Goal: Information Seeking & Learning: Learn about a topic

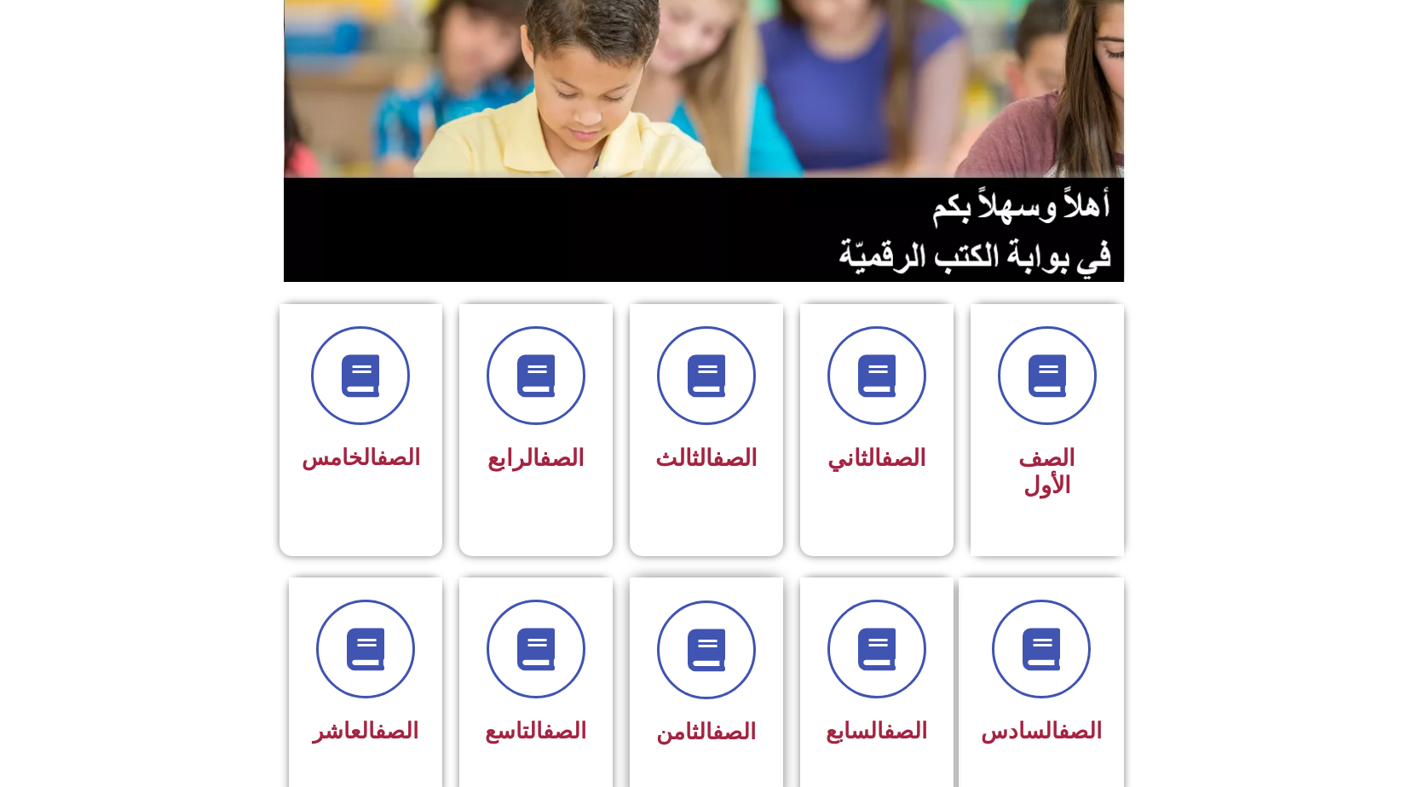
scroll to position [256, 0]
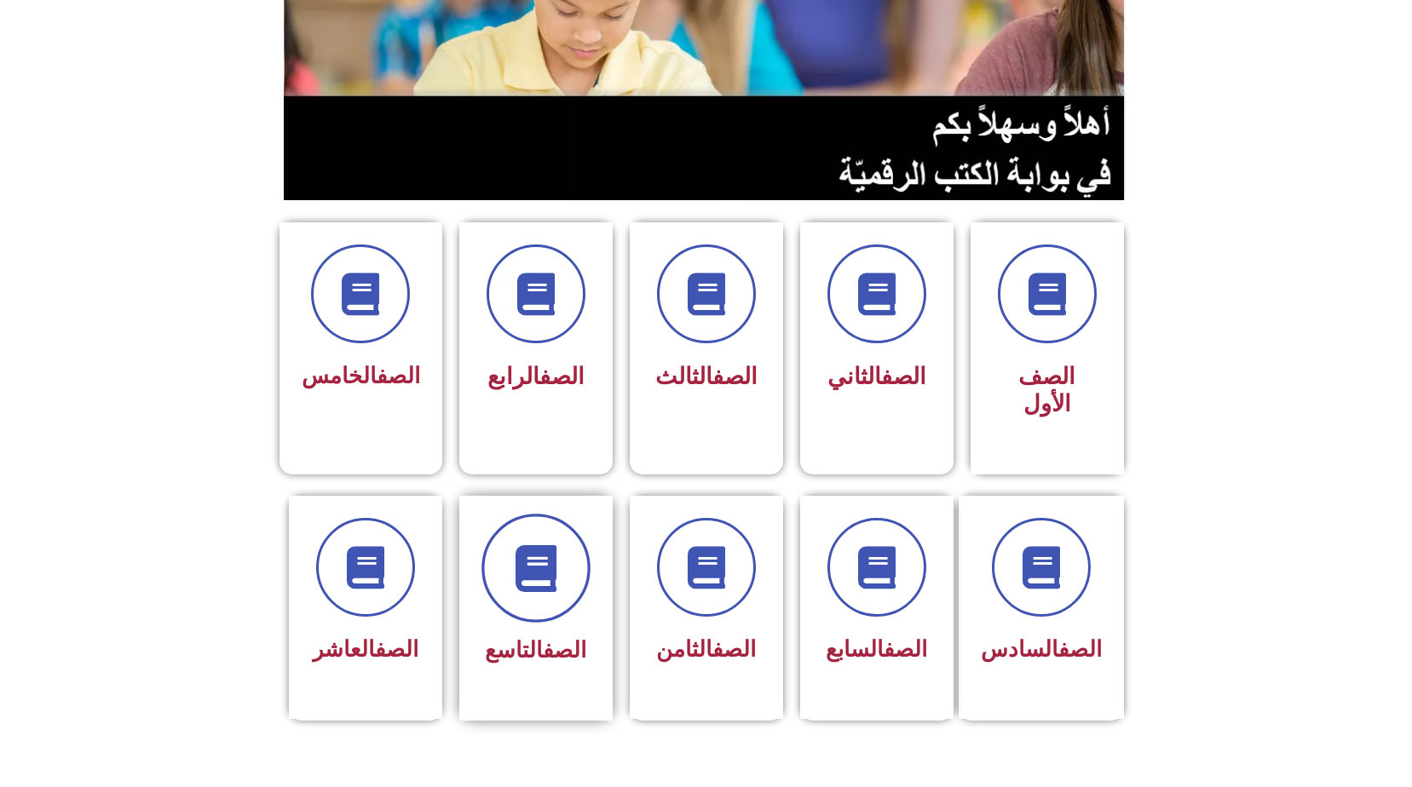
click at [546, 544] on icon at bounding box center [535, 567] width 47 height 47
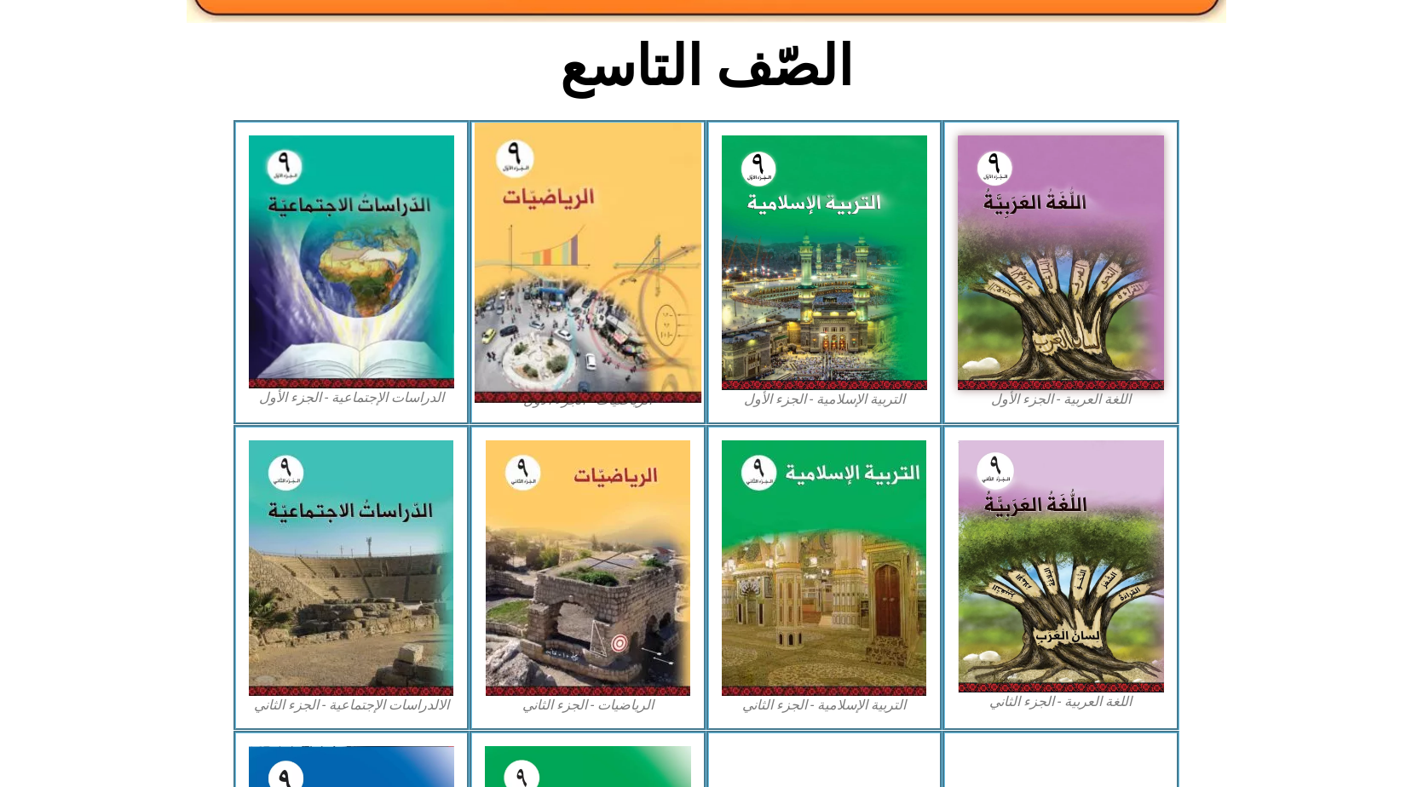
scroll to position [511, 0]
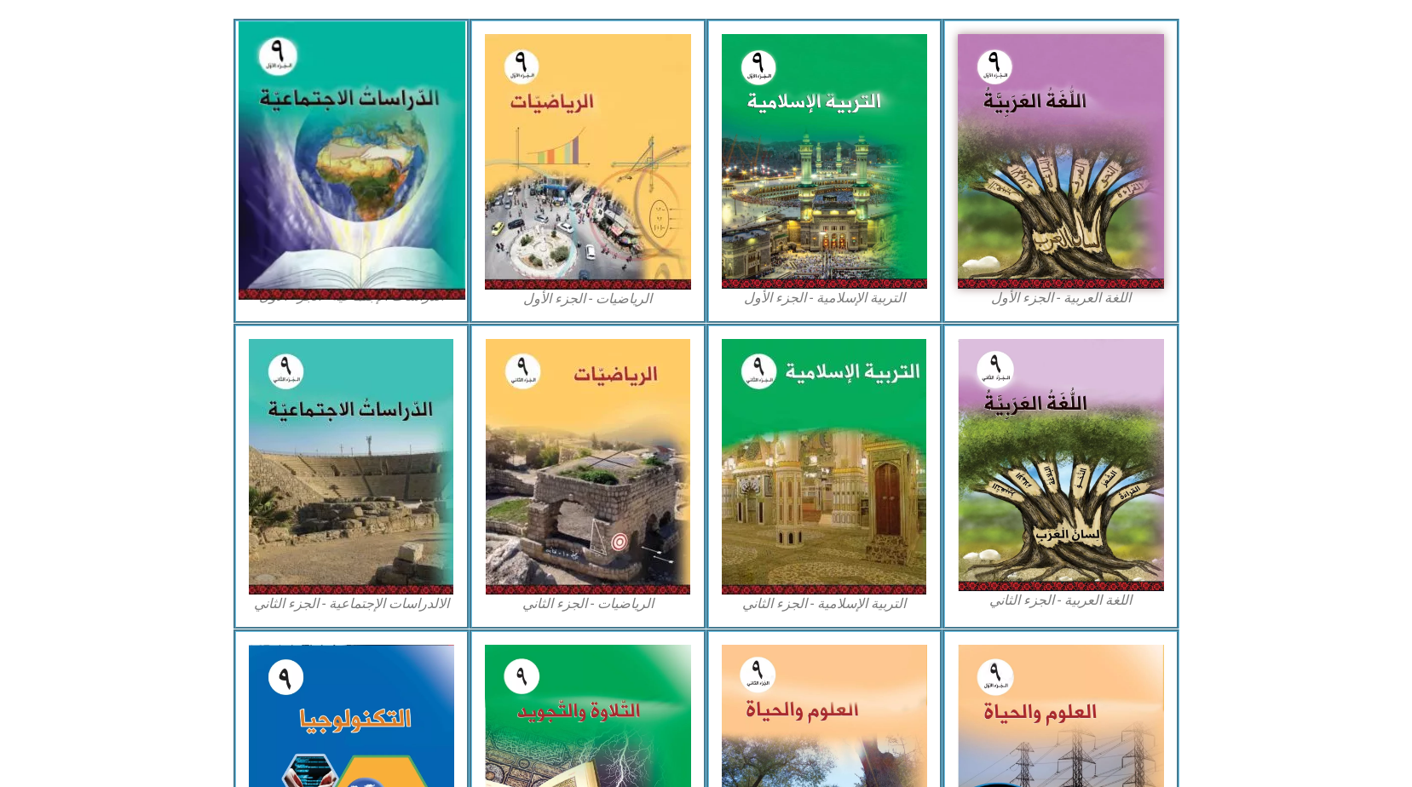
click at [363, 196] on img at bounding box center [351, 161] width 227 height 279
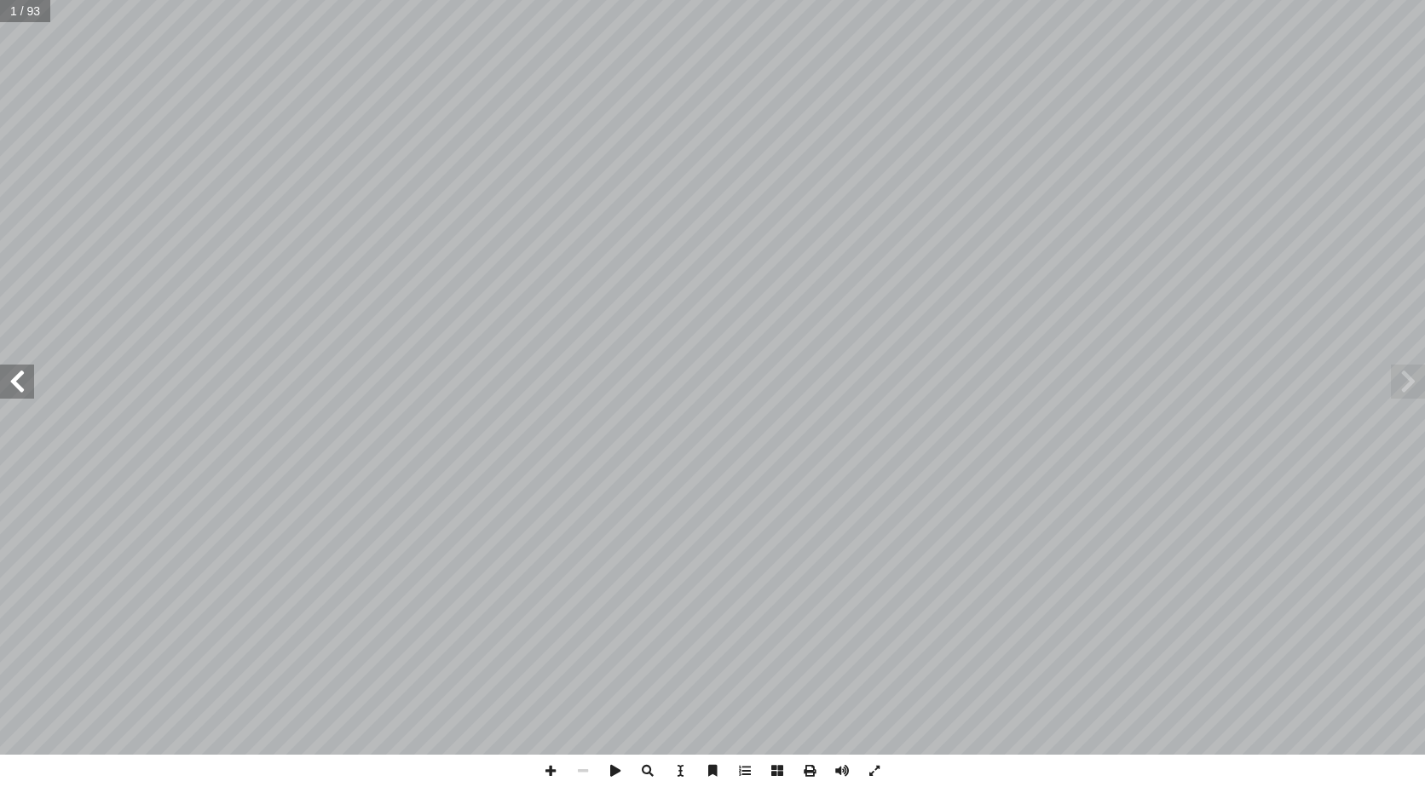
click at [5, 379] on span at bounding box center [17, 382] width 34 height 34
click at [5, 375] on span at bounding box center [17, 382] width 34 height 34
click at [3, 371] on span at bounding box center [17, 382] width 34 height 34
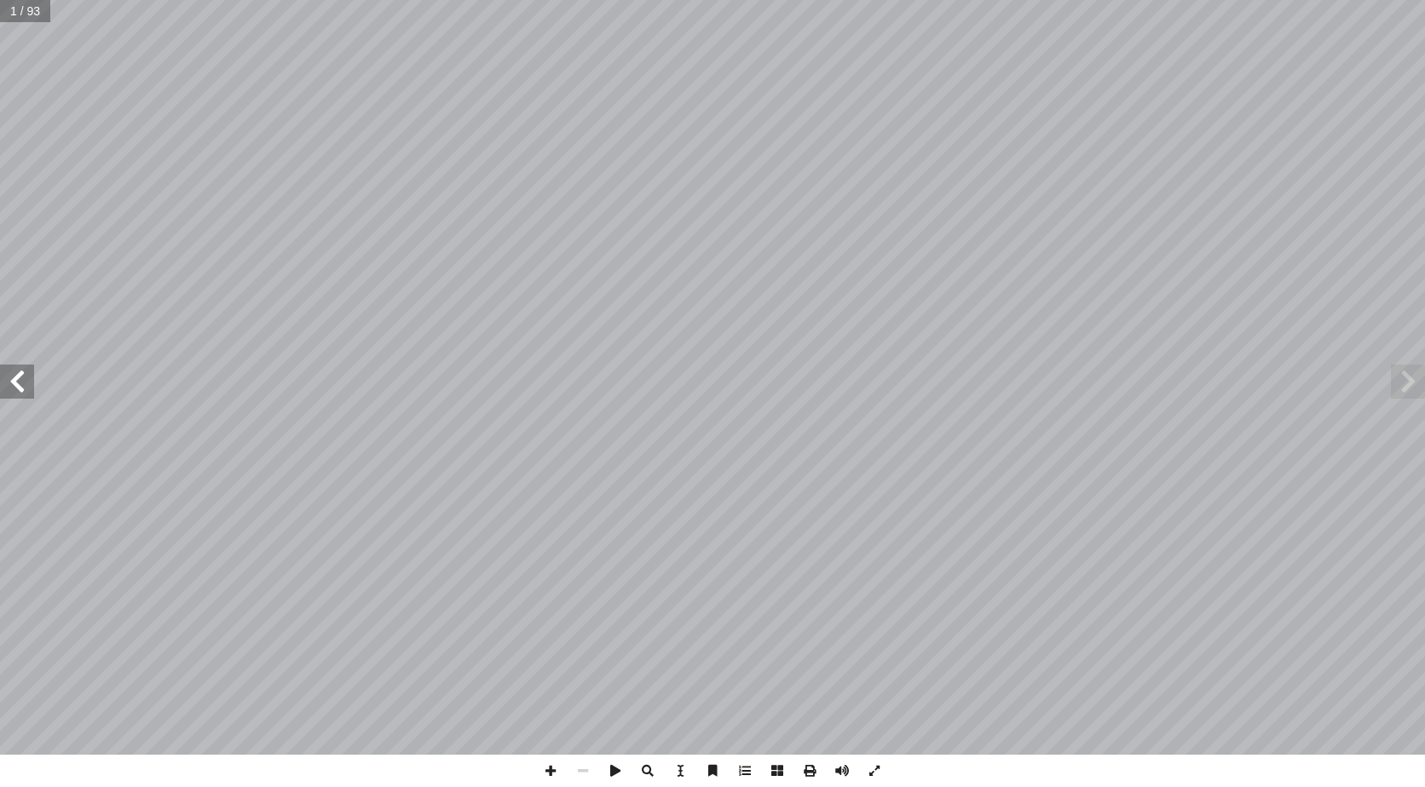
click at [3, 371] on span at bounding box center [17, 382] width 34 height 34
click at [6, 374] on span at bounding box center [17, 382] width 34 height 34
click at [7, 365] on span at bounding box center [17, 382] width 34 height 34
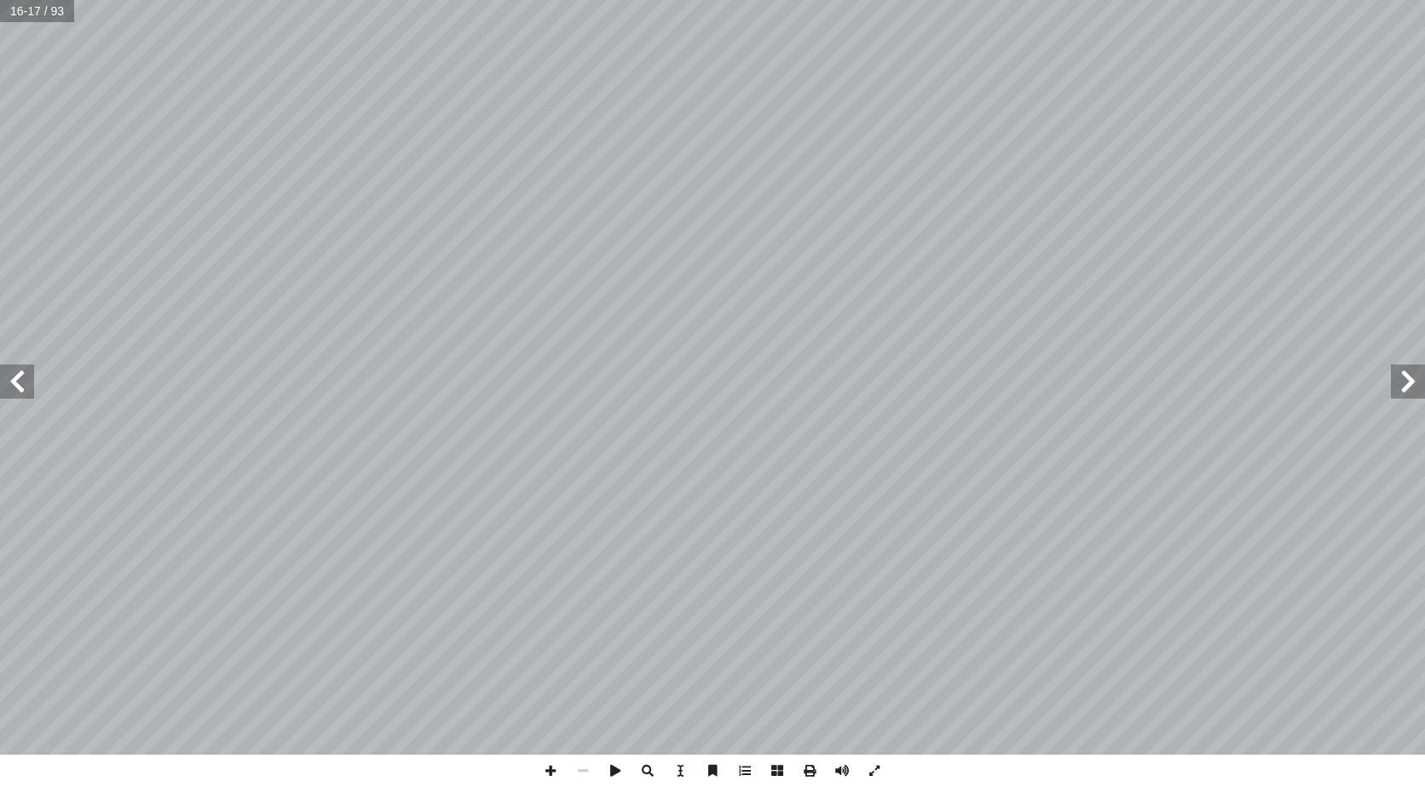
click at [1419, 385] on span at bounding box center [1407, 382] width 34 height 34
click at [1417, 386] on span at bounding box center [1407, 382] width 34 height 34
click at [1415, 387] on span at bounding box center [1407, 382] width 34 height 34
click at [1412, 373] on span at bounding box center [1407, 382] width 34 height 34
click at [16, 383] on span at bounding box center [17, 382] width 34 height 34
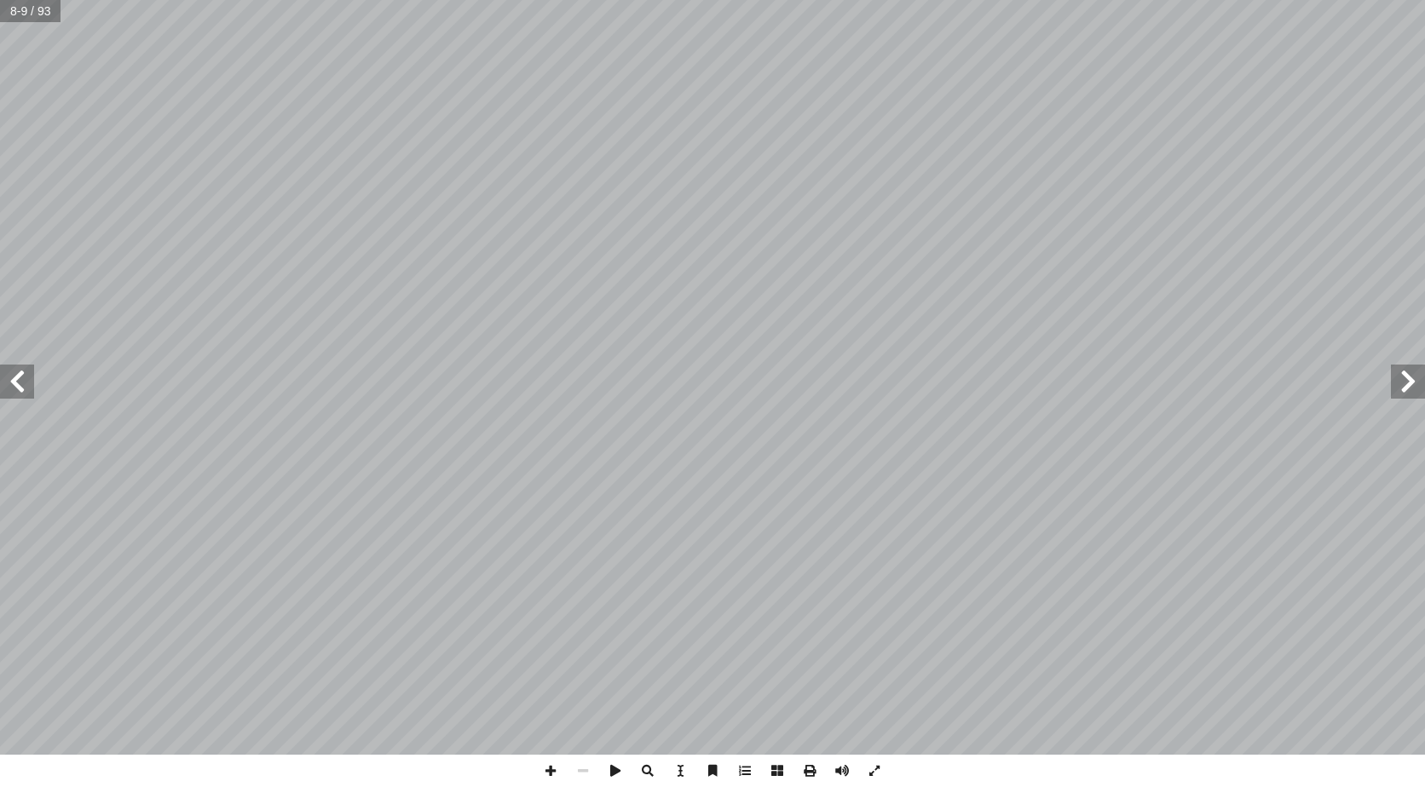
click at [17, 383] on span at bounding box center [17, 382] width 34 height 34
click at [17, 380] on span at bounding box center [17, 382] width 34 height 34
click at [26, 371] on span at bounding box center [17, 382] width 34 height 34
click at [1414, 373] on span at bounding box center [1407, 382] width 34 height 34
click at [1405, 370] on span at bounding box center [1407, 382] width 34 height 34
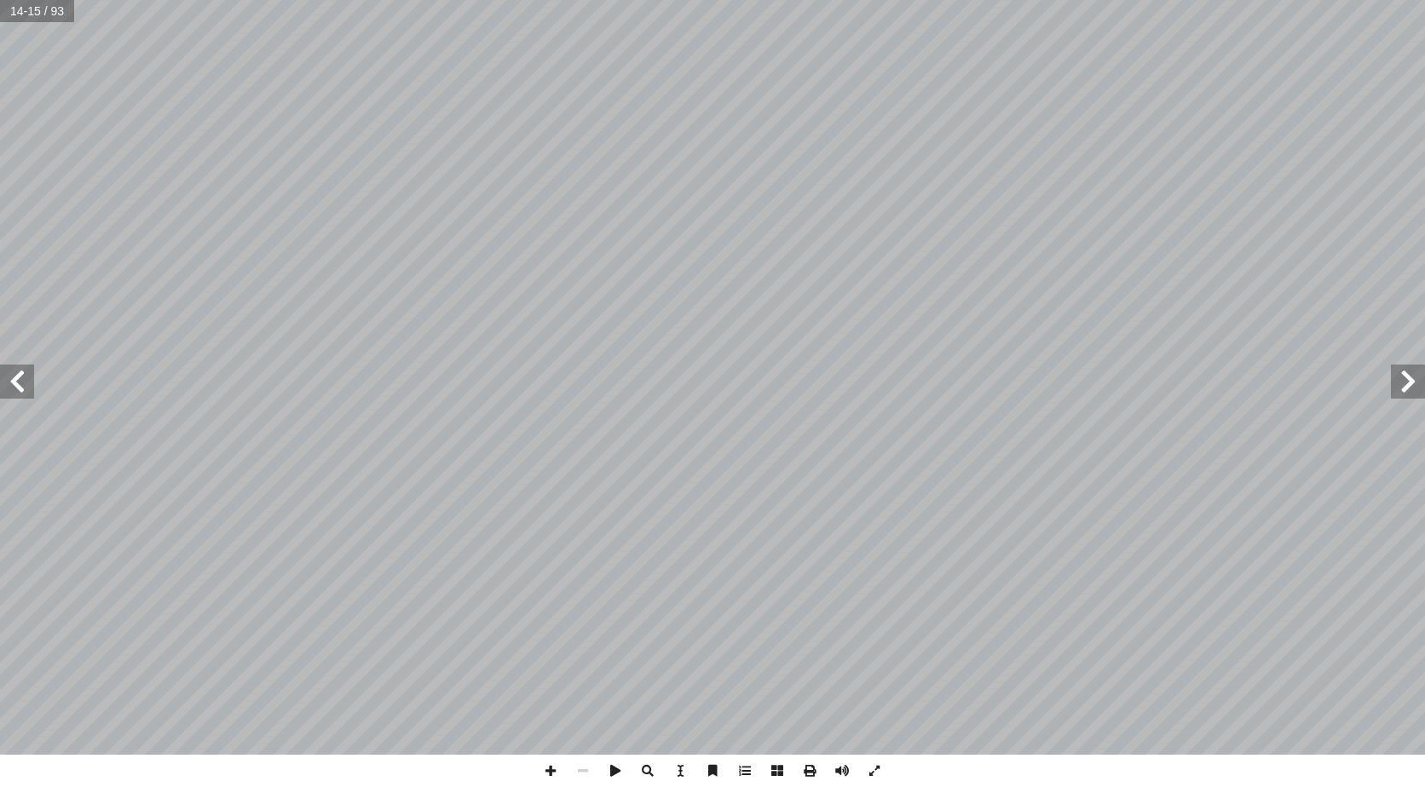
click at [1410, 369] on span at bounding box center [1407, 382] width 34 height 34
click at [1417, 376] on span at bounding box center [1407, 382] width 34 height 34
click at [1417, 373] on span at bounding box center [1407, 382] width 34 height 34
click at [3, 382] on span at bounding box center [17, 382] width 34 height 34
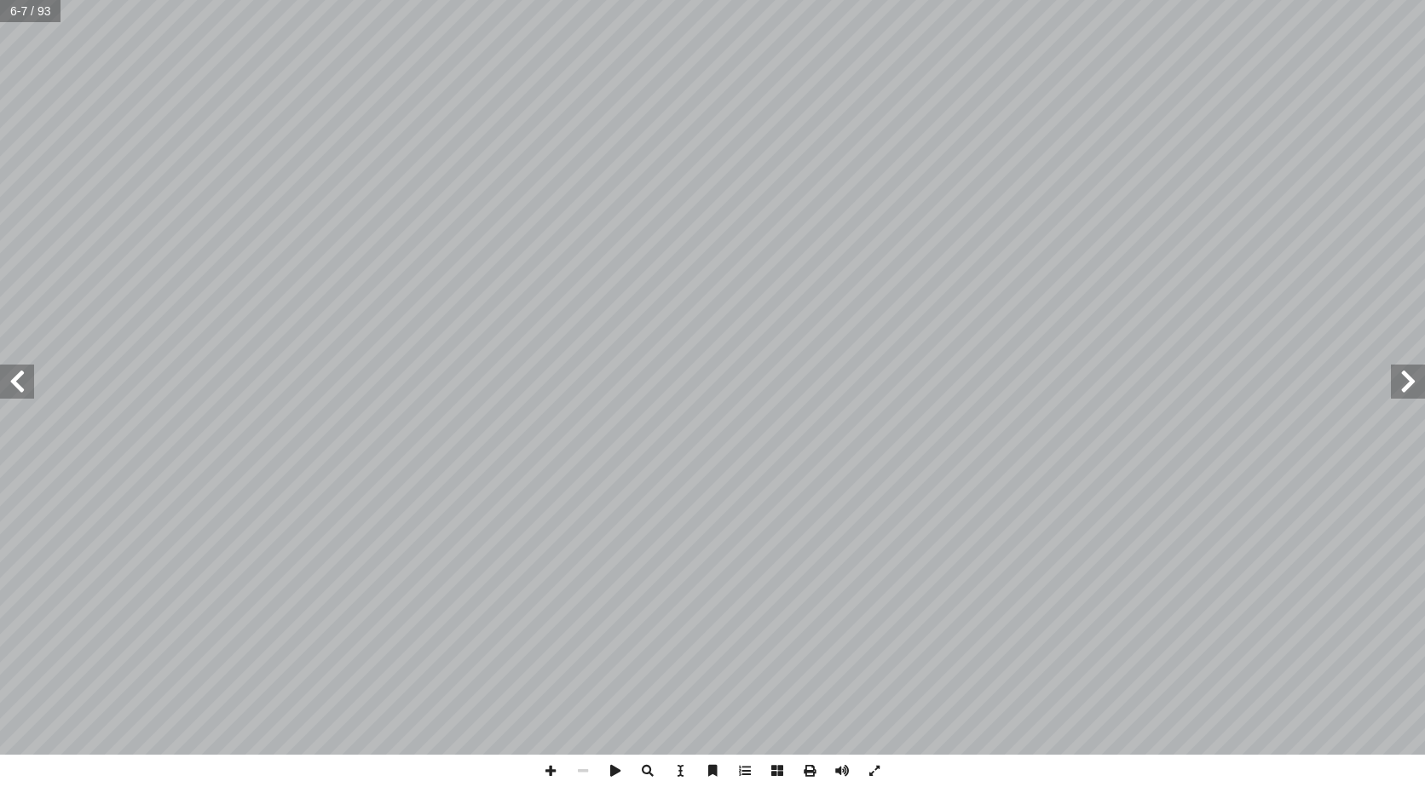
click at [5, 379] on span at bounding box center [17, 382] width 34 height 34
click at [5, 378] on span at bounding box center [17, 382] width 34 height 34
